Goal: Task Accomplishment & Management: Complete application form

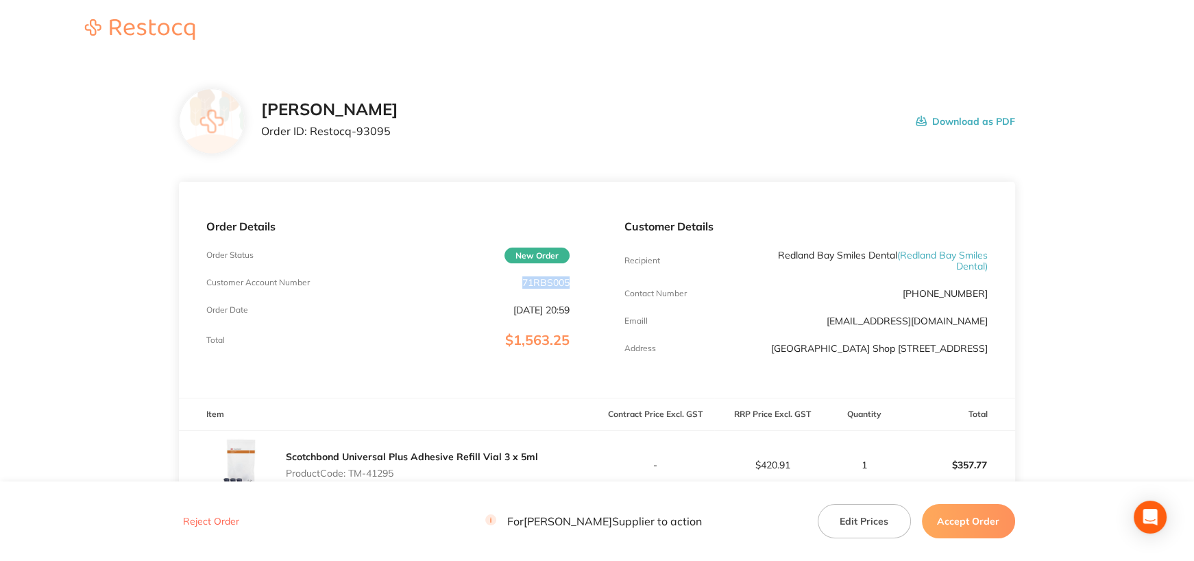
drag, startPoint x: 518, startPoint y: 280, endPoint x: 562, endPoint y: 323, distance: 61.6
click at [574, 284] on div "Order Details Order Status New Order Customer Account Number 71RBS005 Order Dat…" at bounding box center [388, 290] width 418 height 216
copy p "71RBS005"
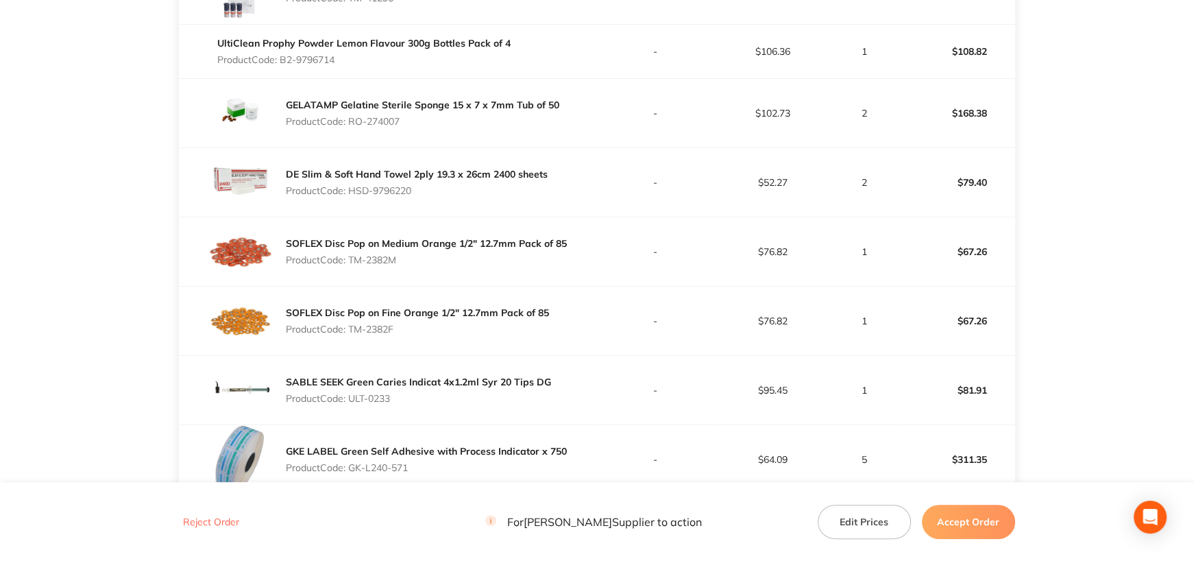
scroll to position [480, 0]
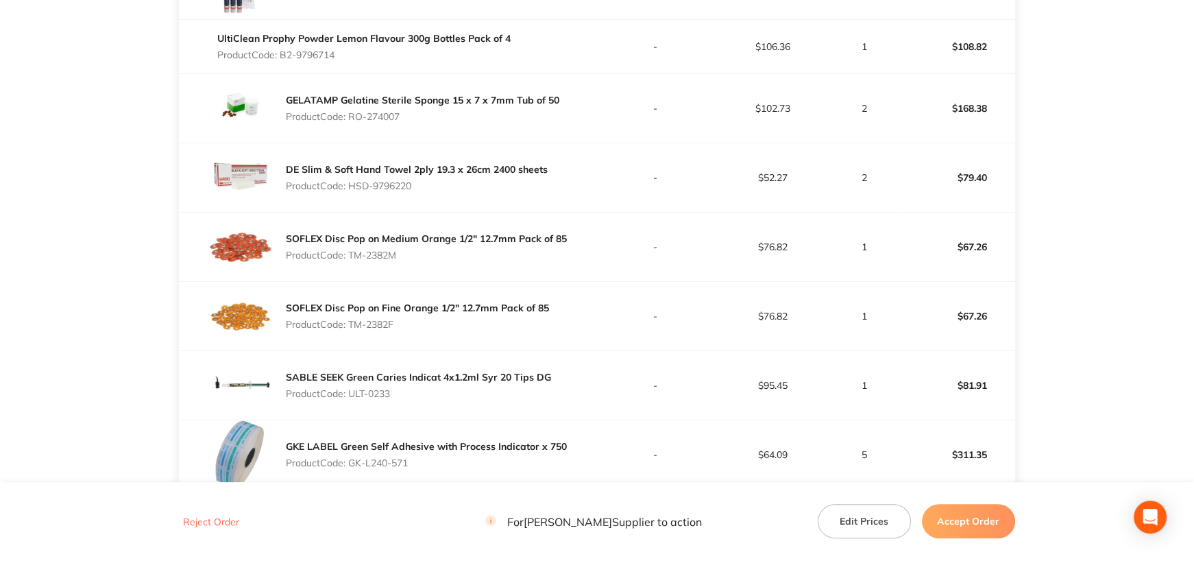
click at [356, 399] on p "Product Code: ULT-0233" at bounding box center [418, 393] width 265 height 11
drag, startPoint x: 352, startPoint y: 404, endPoint x: 439, endPoint y: 407, distance: 87.1
click at [439, 399] on p "Product Code: ULT-0233" at bounding box center [418, 393] width 265 height 11
copy p "ULT-0233"
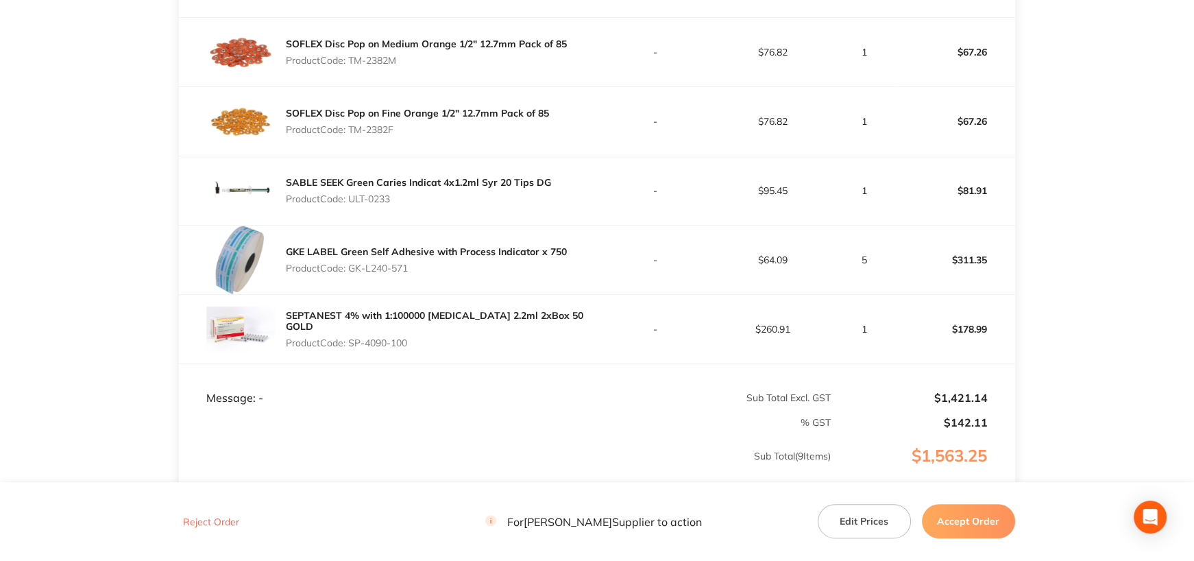
scroll to position [686, 0]
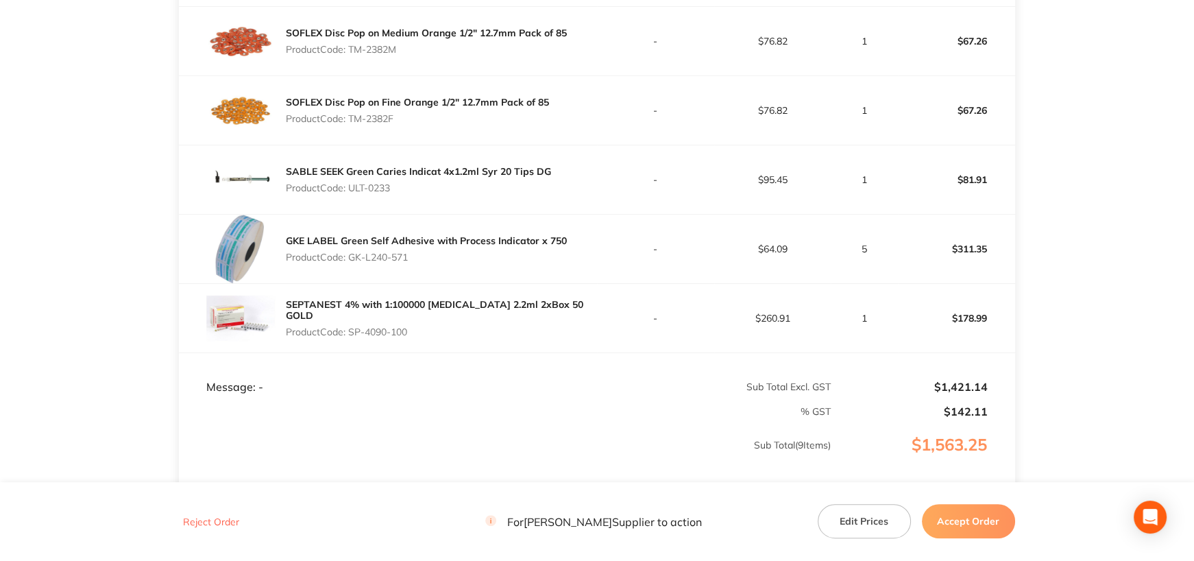
drag, startPoint x: 352, startPoint y: 267, endPoint x: 470, endPoint y: 278, distance: 118.4
click at [464, 268] on div "GKE LABEL Green Self Adhesive with Process Indicator x 750 Product Code: GK-L24…" at bounding box center [426, 249] width 281 height 38
copy p "GK-L240-571"
drag, startPoint x: 352, startPoint y: 336, endPoint x: 479, endPoint y: 335, distance: 126.9
click at [479, 335] on p "Product Code: SP-4090-100" at bounding box center [441, 331] width 311 height 11
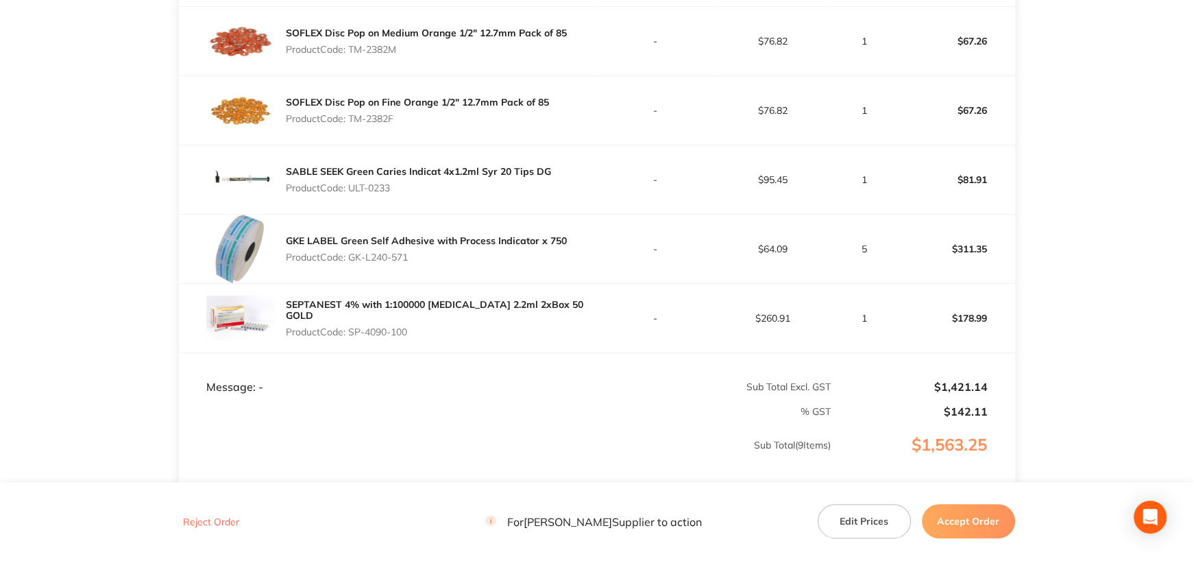
copy p "SP-4090-100"
click at [995, 520] on button "Accept Order" at bounding box center [968, 521] width 93 height 34
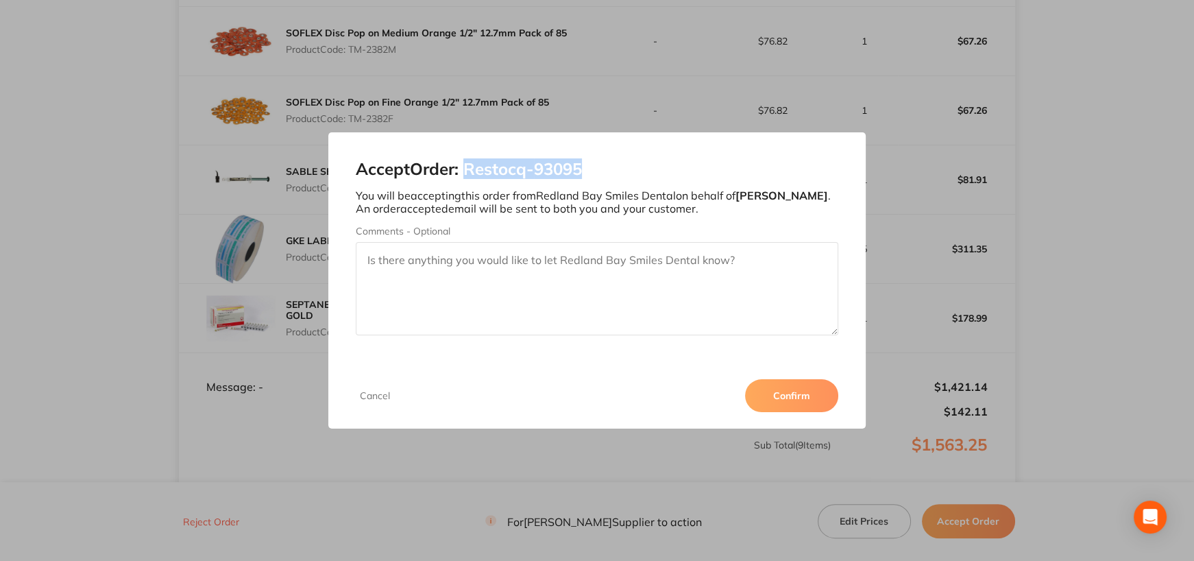
drag, startPoint x: 469, startPoint y: 169, endPoint x: 656, endPoint y: 169, distance: 186.5
click at [656, 169] on h2 "Accept Order: Restocq- 93095" at bounding box center [597, 169] width 483 height 19
copy h2 "Restocq- 93095"
click at [789, 387] on button "Confirm" at bounding box center [791, 395] width 93 height 33
